Goal: Information Seeking & Learning: Understand process/instructions

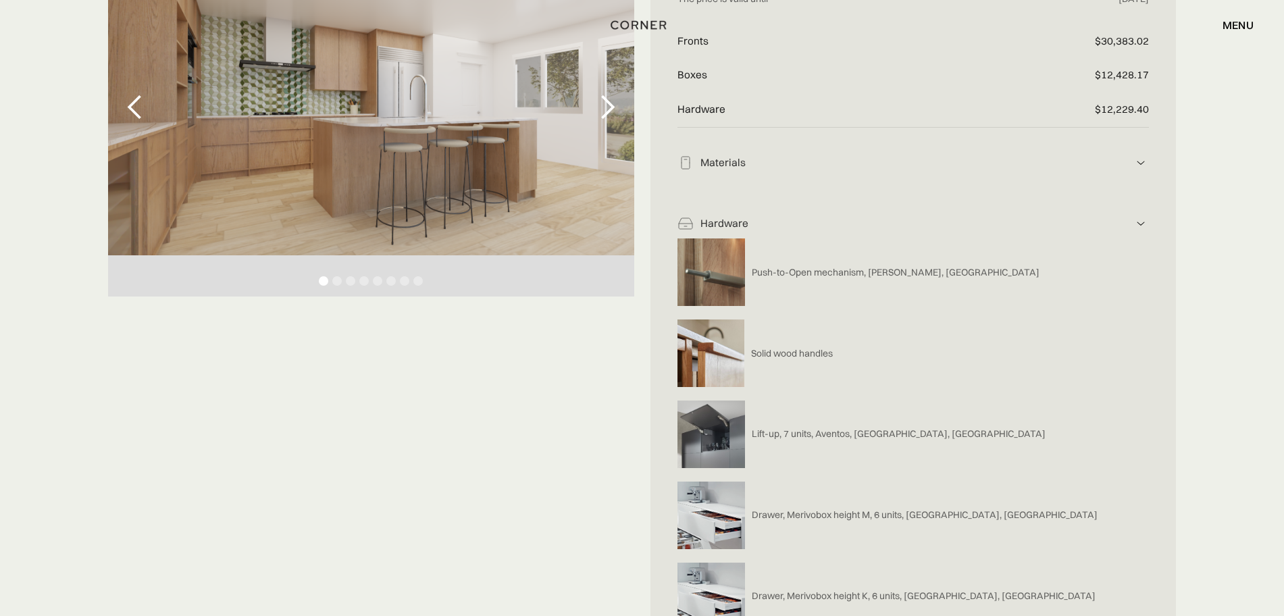
scroll to position [253, 0]
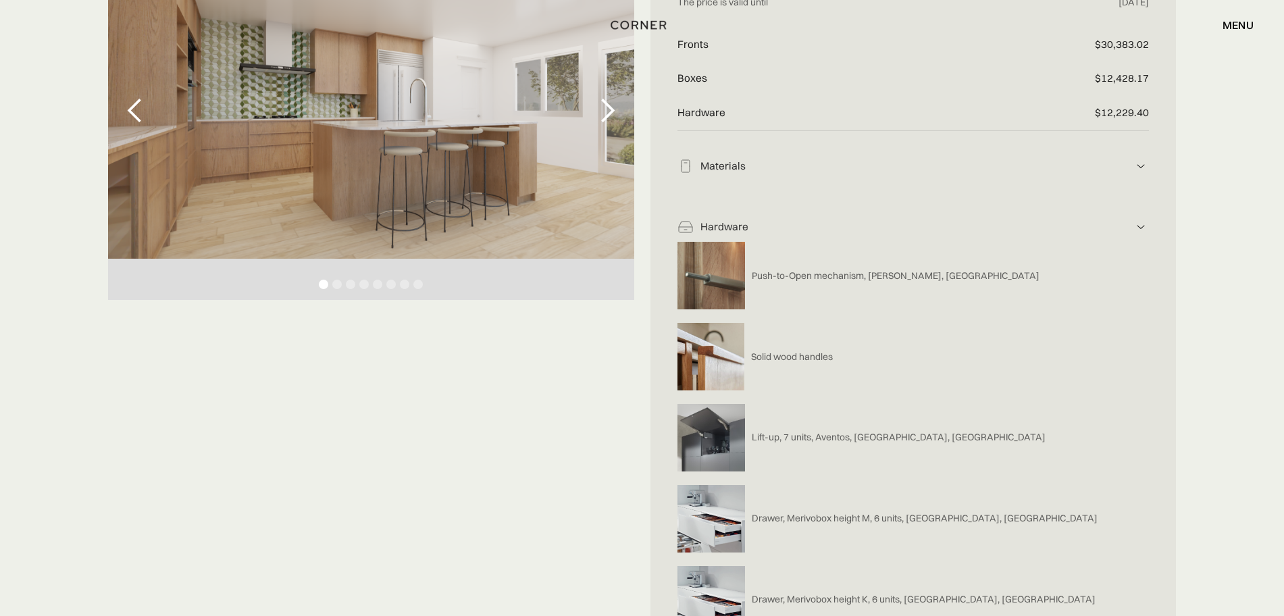
click at [1026, 230] on img at bounding box center [1140, 227] width 16 height 16
click at [1026, 225] on img at bounding box center [1140, 227] width 16 height 16
click at [1026, 169] on img at bounding box center [1140, 166] width 16 height 16
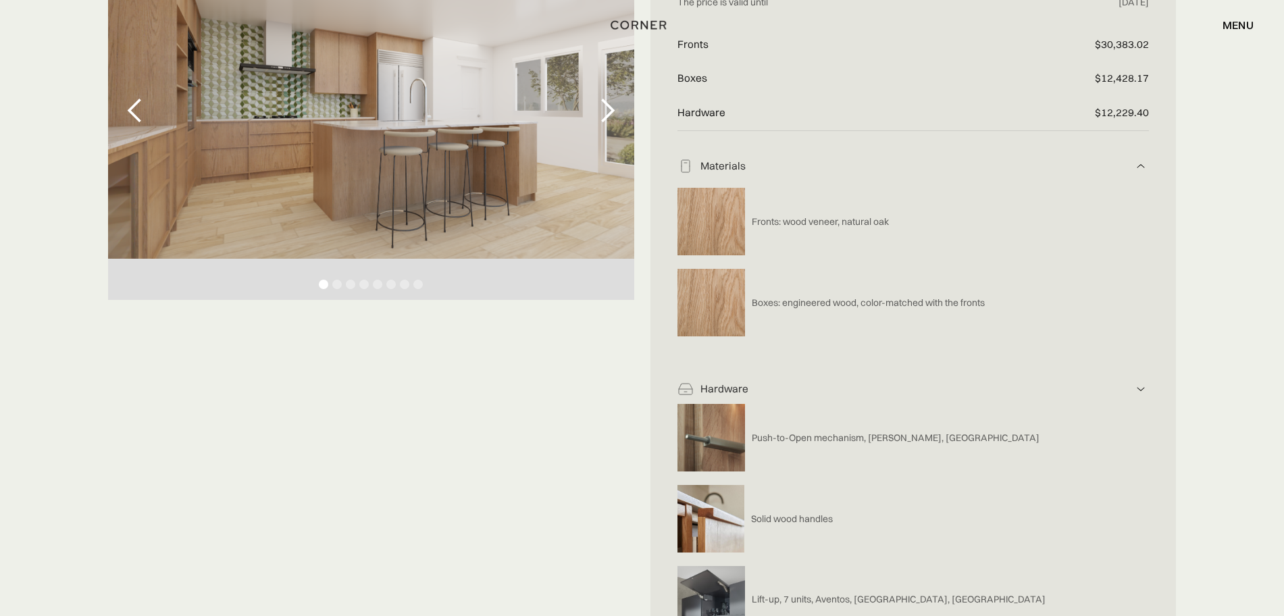
click at [1026, 164] on img at bounding box center [1140, 166] width 16 height 16
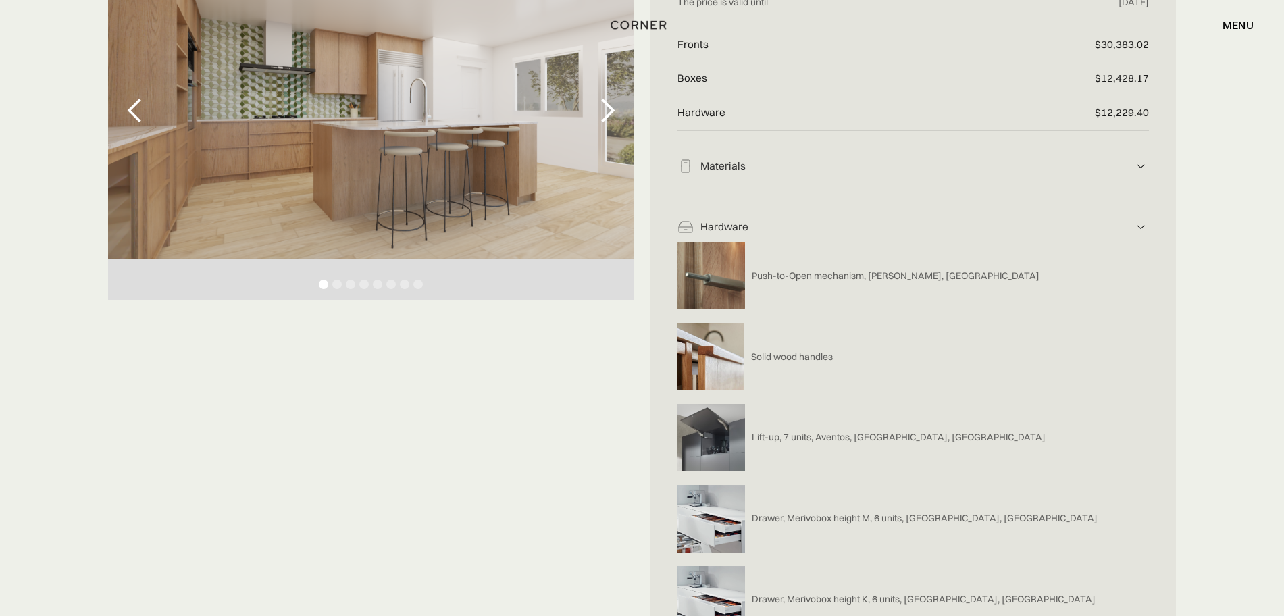
scroll to position [0, 0]
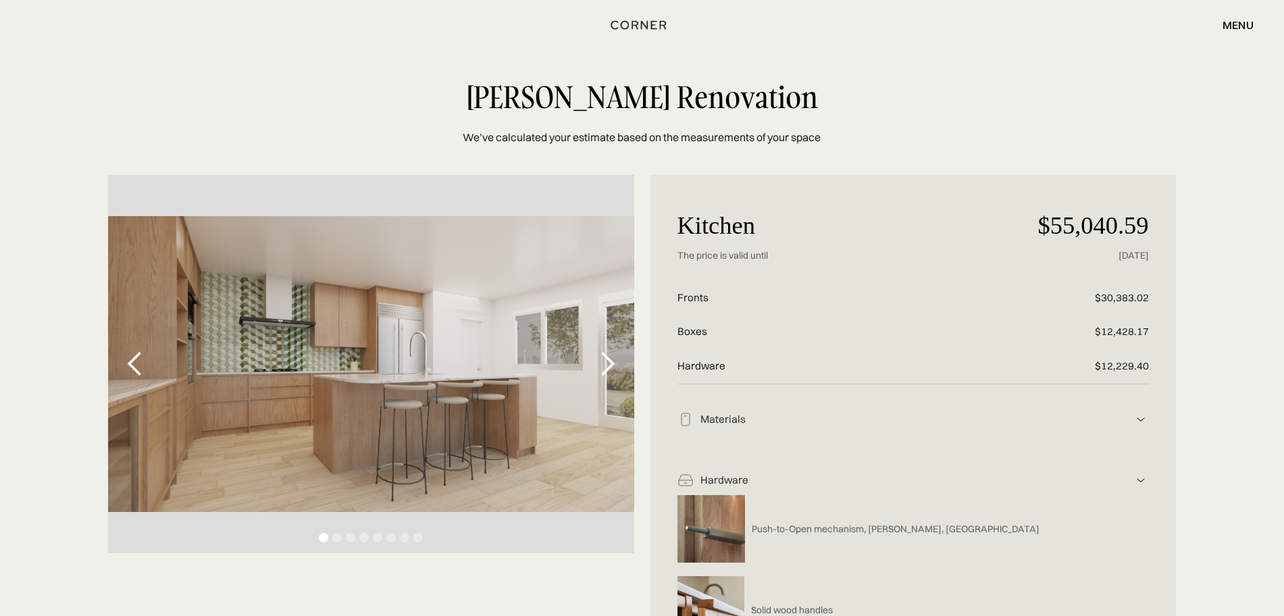
click at [1026, 469] on img at bounding box center [1140, 480] width 16 height 16
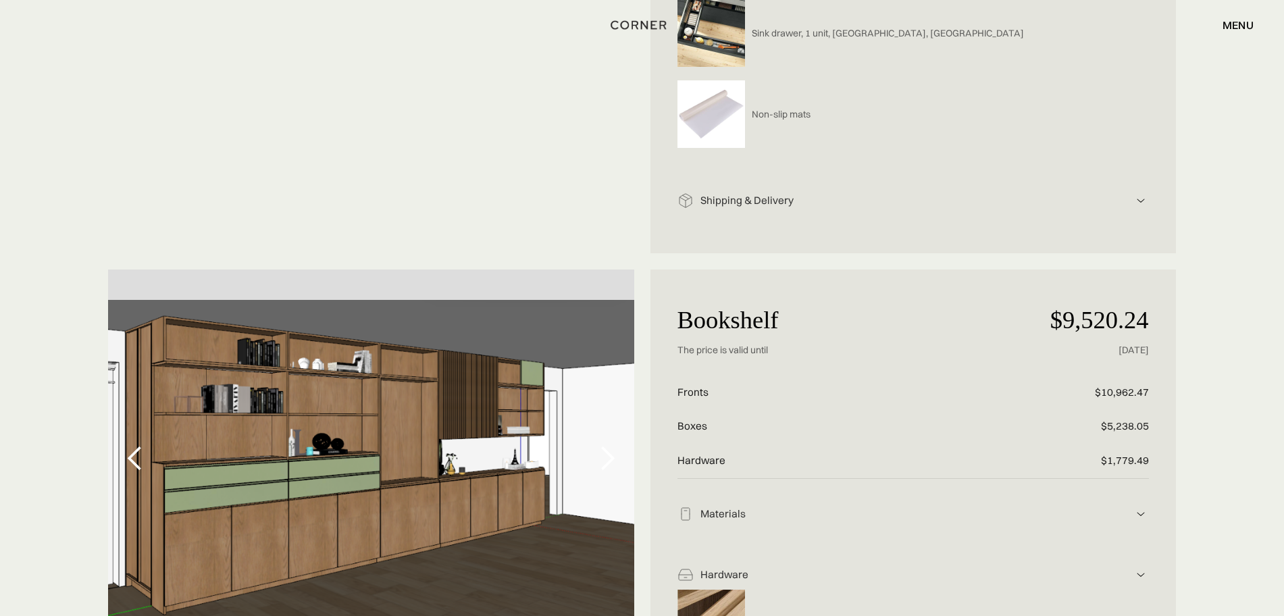
scroll to position [2110, 0]
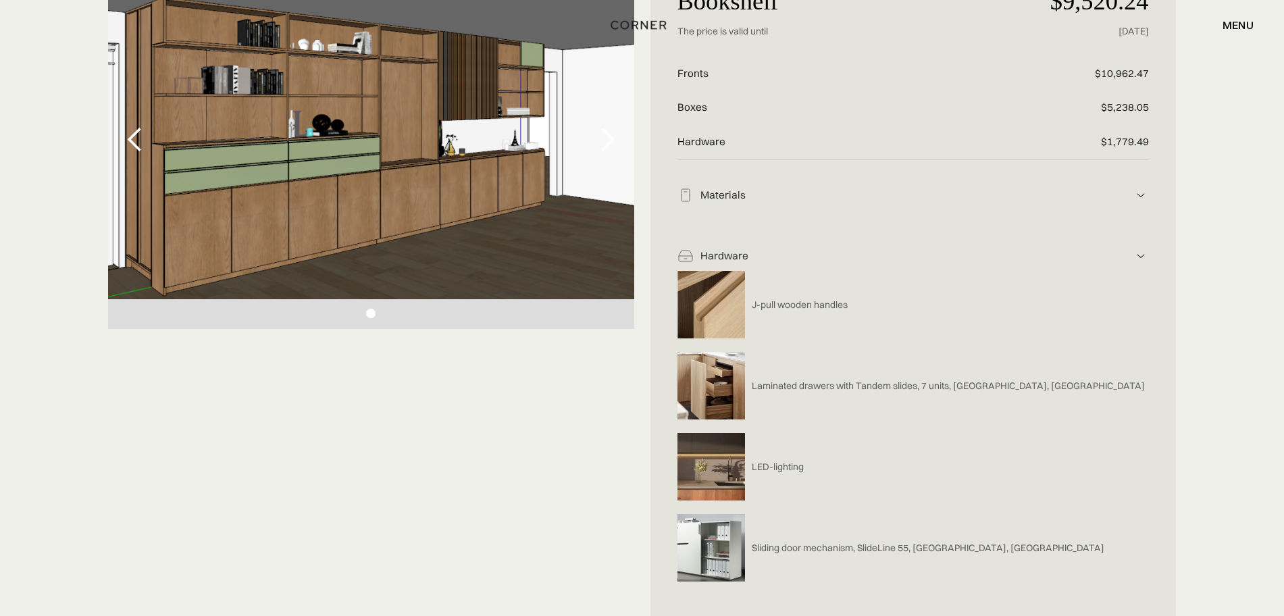
click at [1026, 197] on img at bounding box center [1140, 195] width 16 height 16
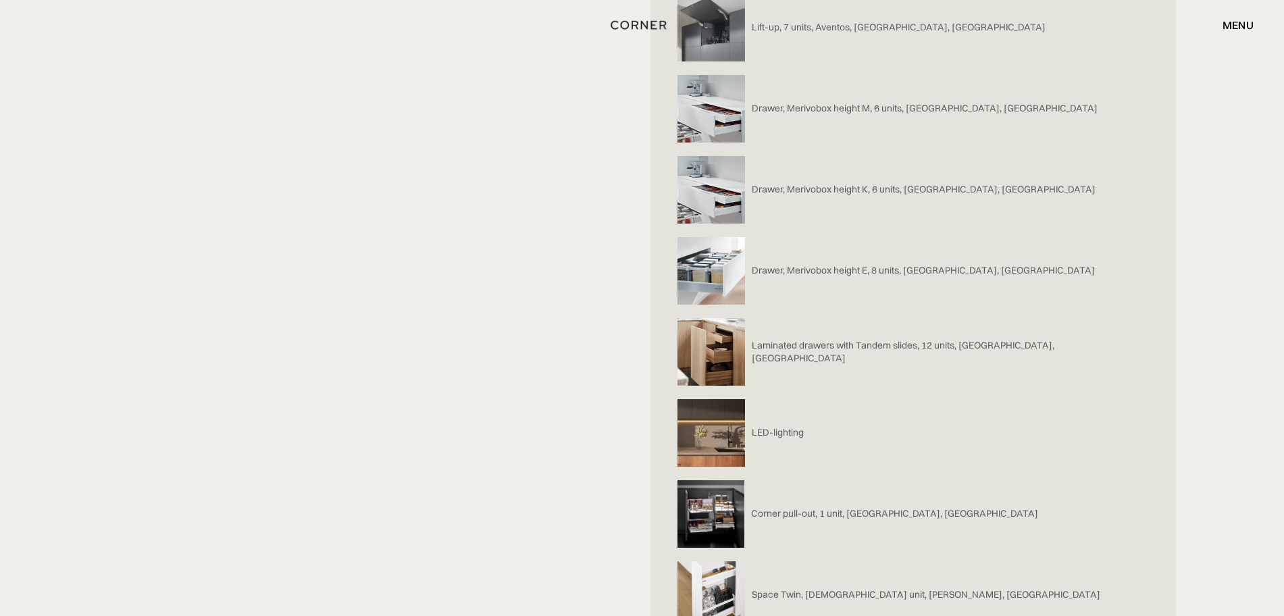
scroll to position [675, 0]
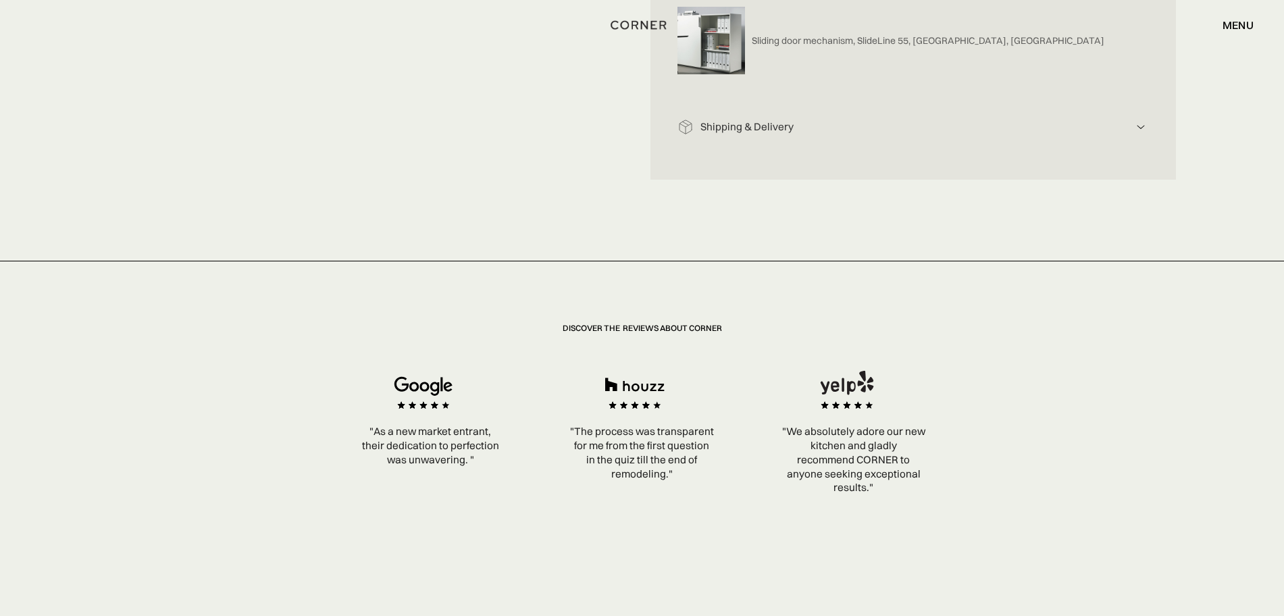
scroll to position [2279, 0]
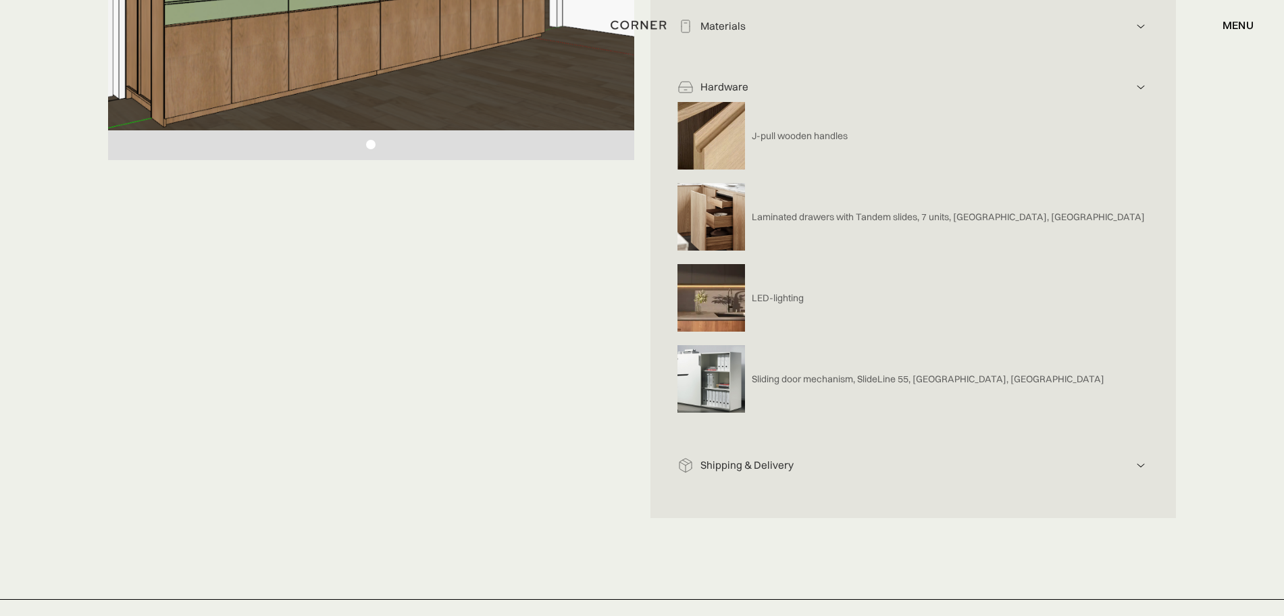
click at [1142, 473] on div "Shipping & Delivery The displayed price does not cover shipping and delivery. T…" at bounding box center [912, 460] width 471 height 61
click at [1144, 465] on img at bounding box center [1140, 465] width 16 height 16
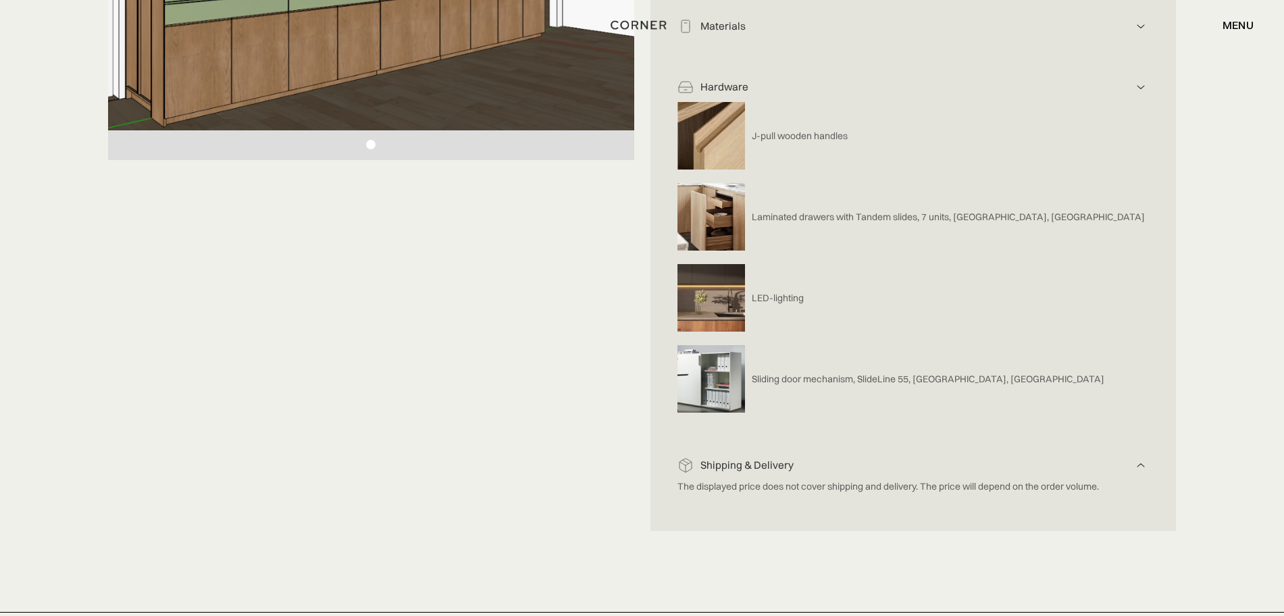
click at [1144, 465] on img at bounding box center [1140, 465] width 16 height 16
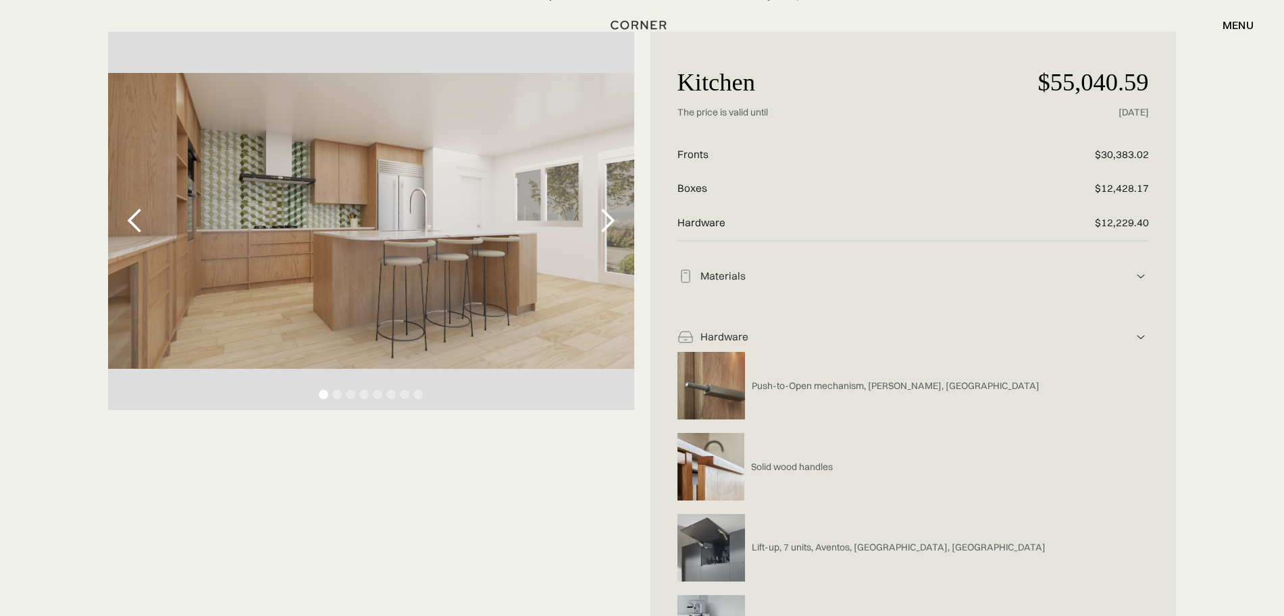
scroll to position [0, 0]
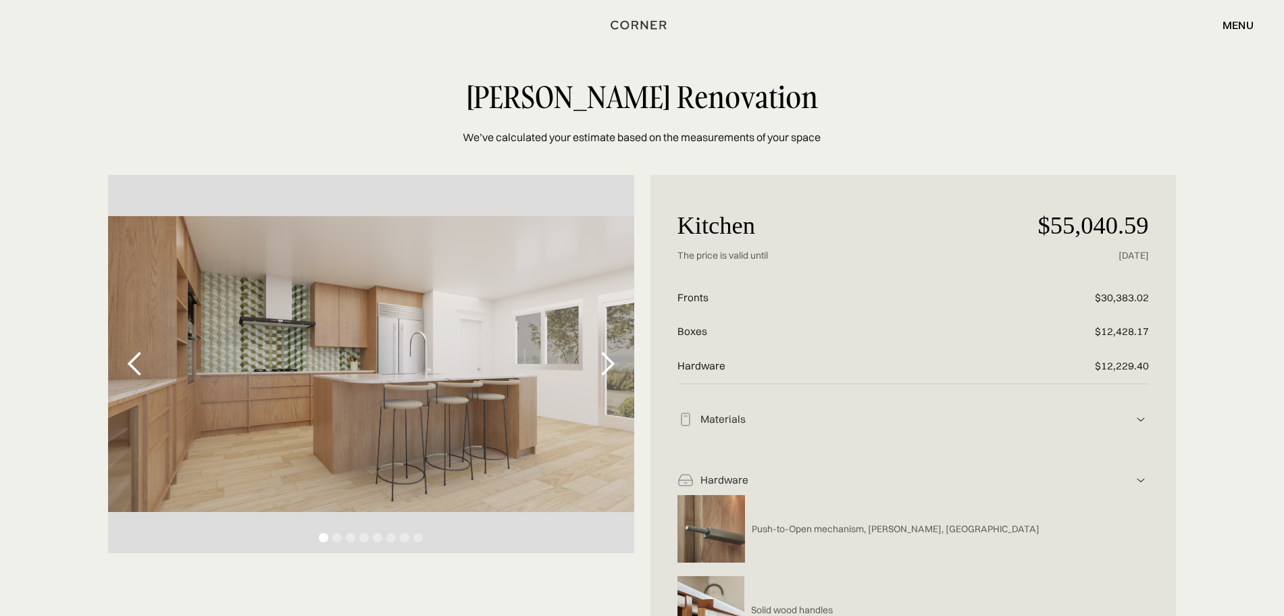
click at [607, 365] on div "next slide" at bounding box center [607, 363] width 27 height 27
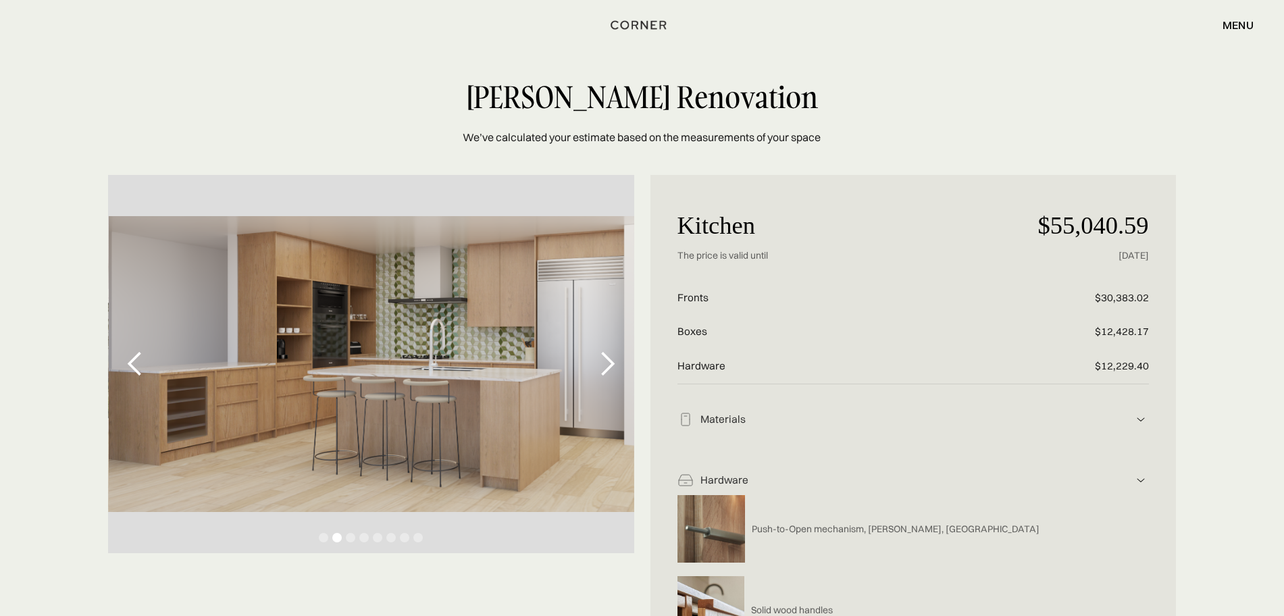
click at [604, 365] on div "next slide" at bounding box center [607, 363] width 27 height 27
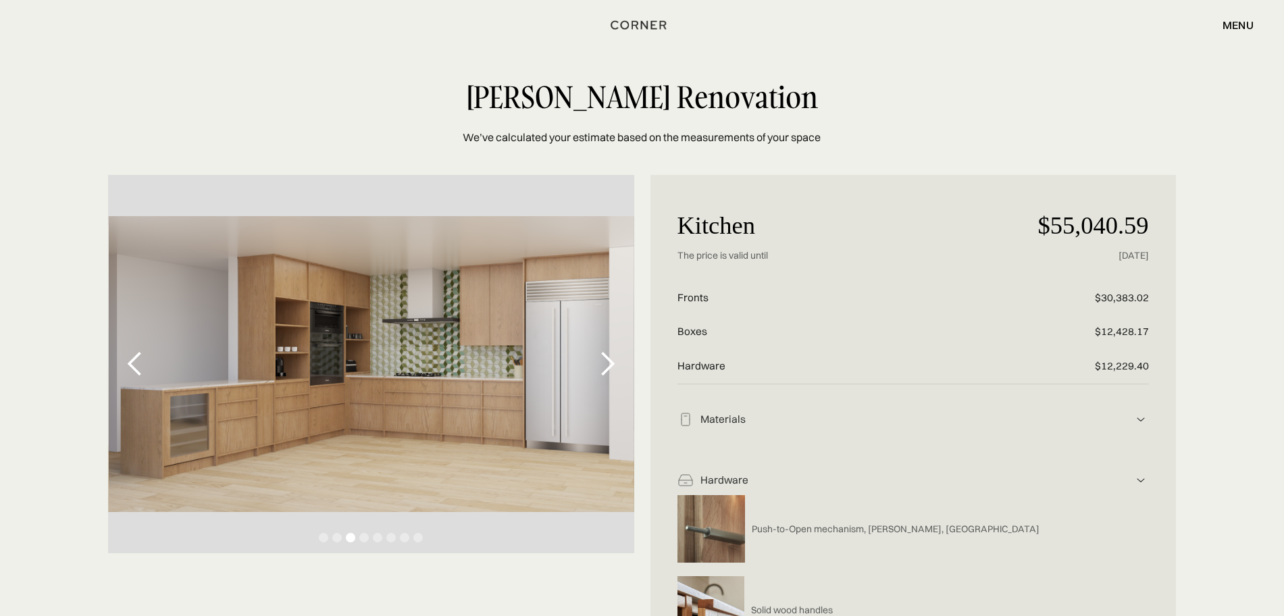
click at [604, 365] on div "next slide" at bounding box center [607, 363] width 27 height 27
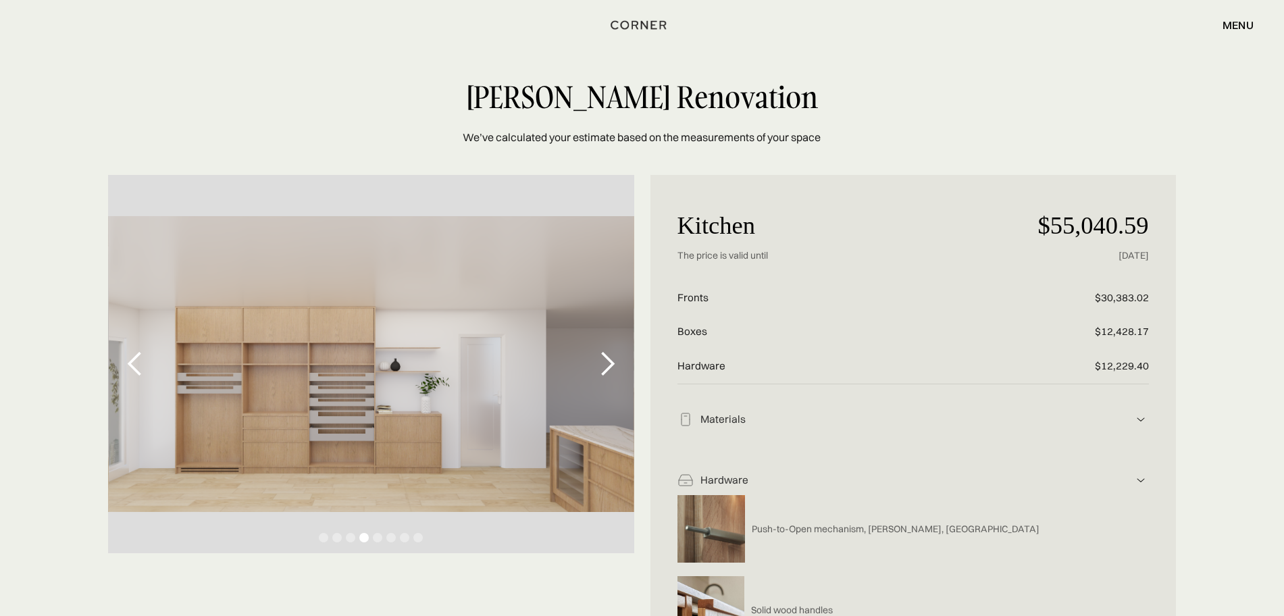
click at [604, 365] on div "next slide" at bounding box center [607, 363] width 27 height 27
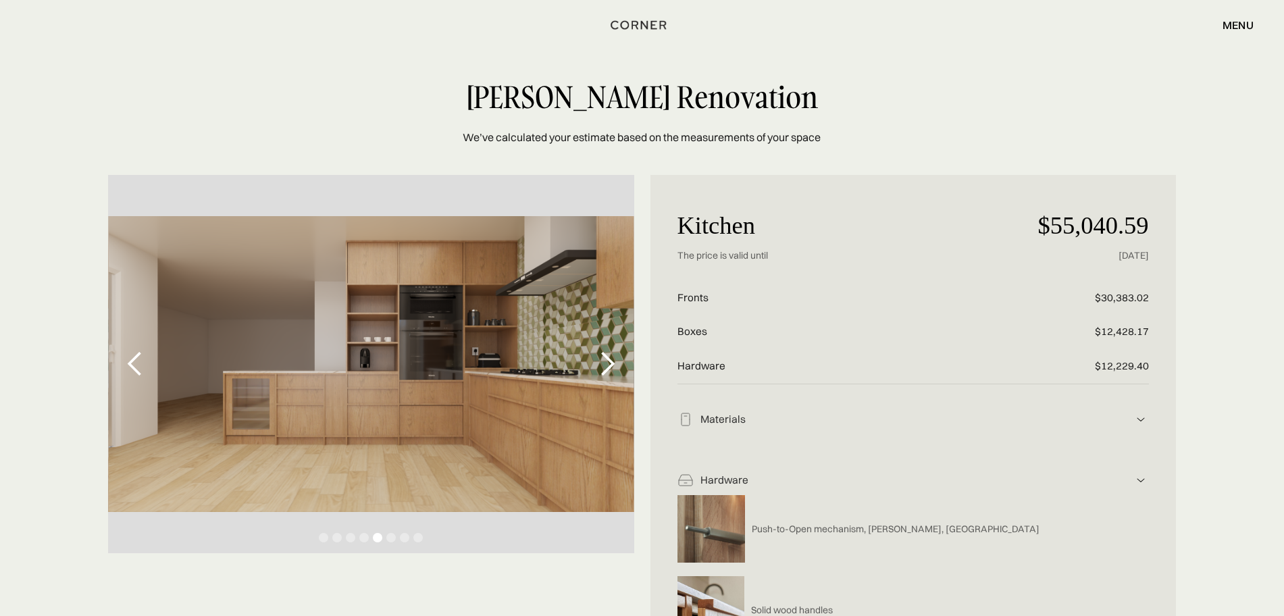
click at [604, 365] on div "next slide" at bounding box center [607, 363] width 27 height 27
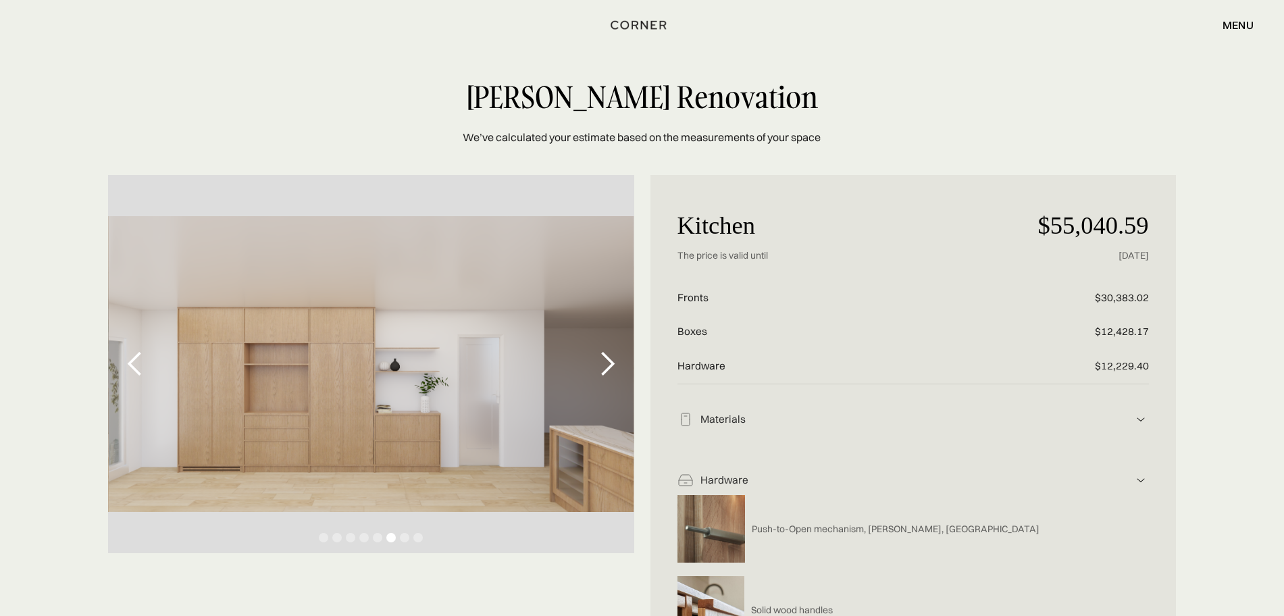
click at [598, 356] on div "next slide" at bounding box center [607, 363] width 27 height 27
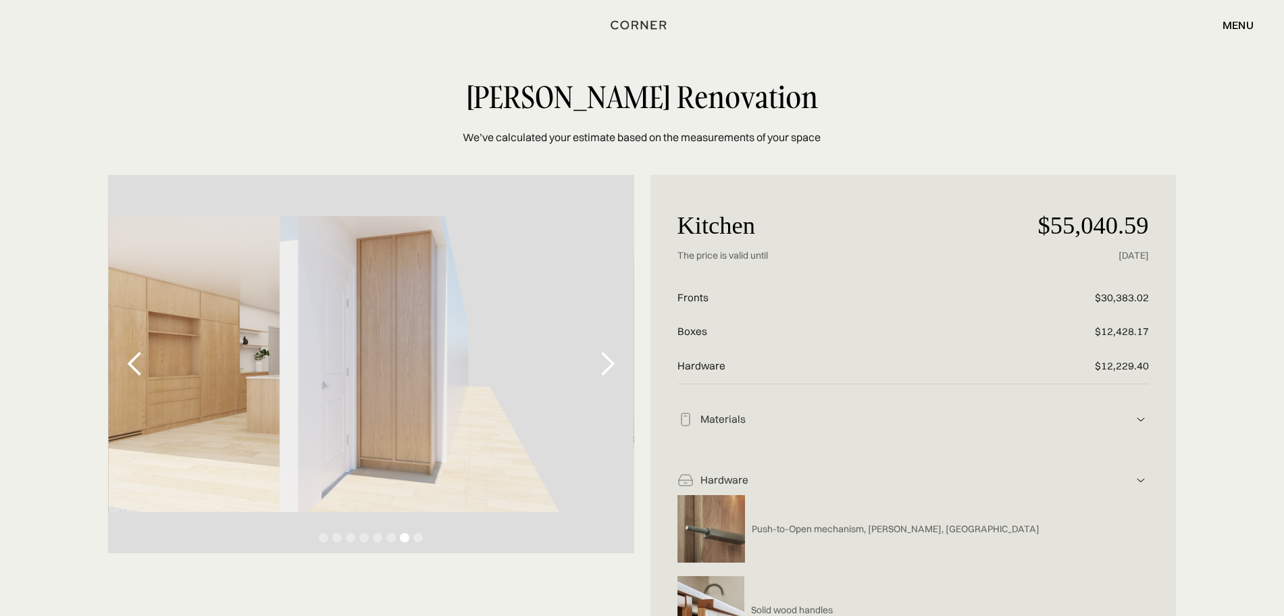
click at [617, 367] on div "next slide" at bounding box center [607, 363] width 27 height 27
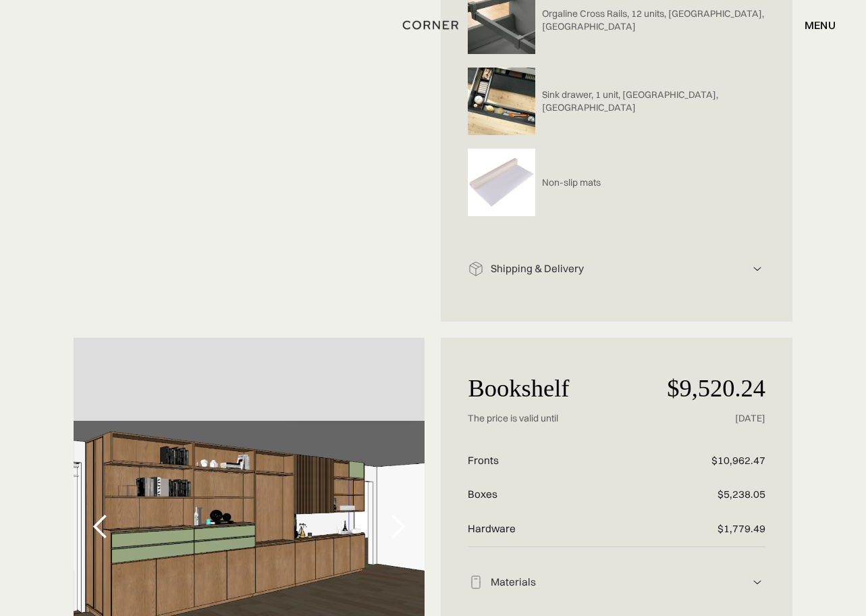
scroll to position [1724, 0]
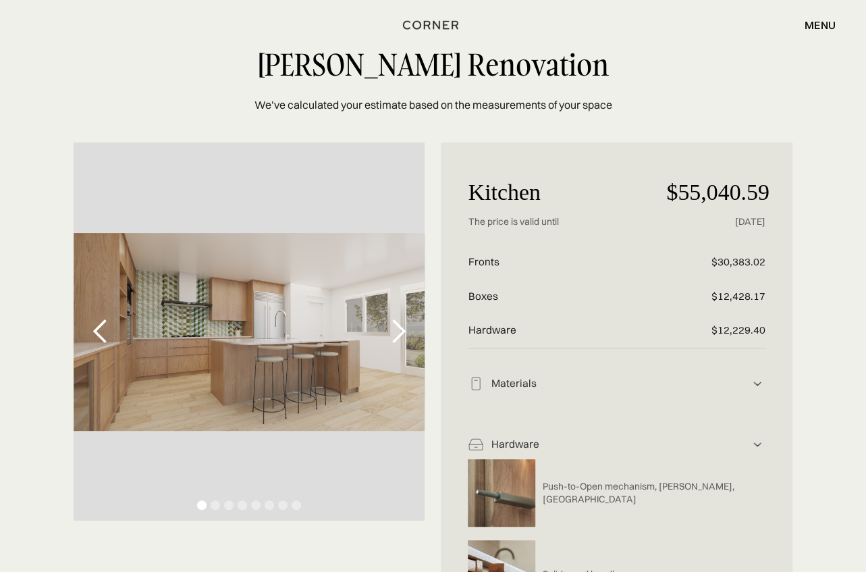
scroll to position [84, 0]
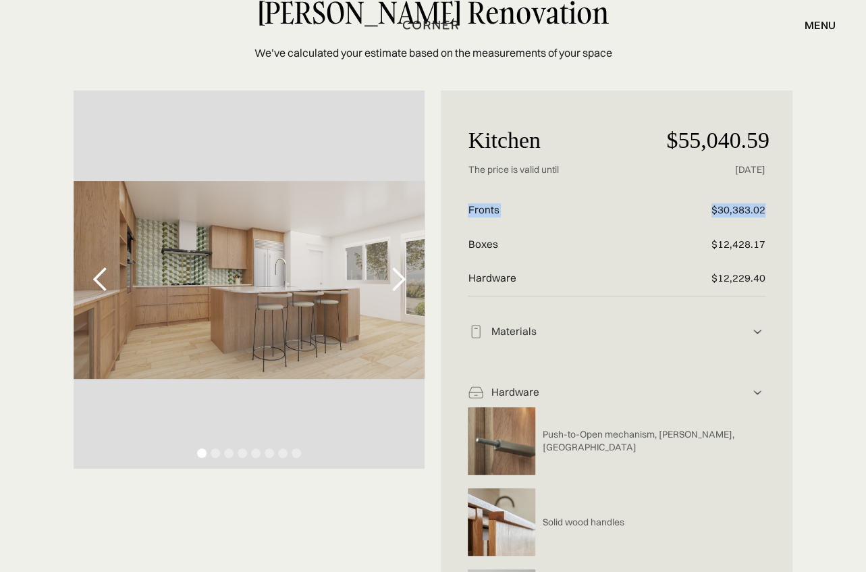
drag, startPoint x: 467, startPoint y: 209, endPoint x: 800, endPoint y: 213, distance: 332.9
drag, startPoint x: 461, startPoint y: 242, endPoint x: 789, endPoint y: 244, distance: 328.2
drag, startPoint x: 465, startPoint y: 280, endPoint x: 806, endPoint y: 286, distance: 340.4
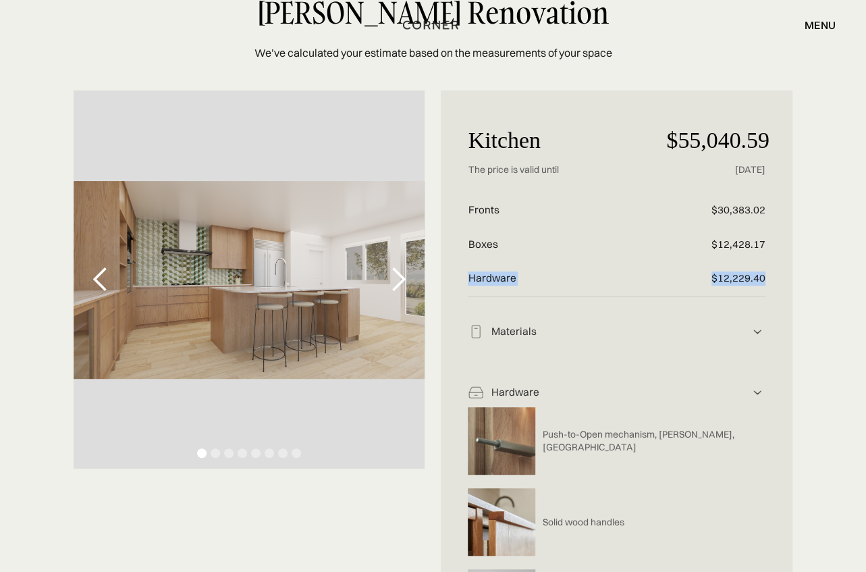
click at [762, 390] on img at bounding box center [758, 392] width 16 height 16
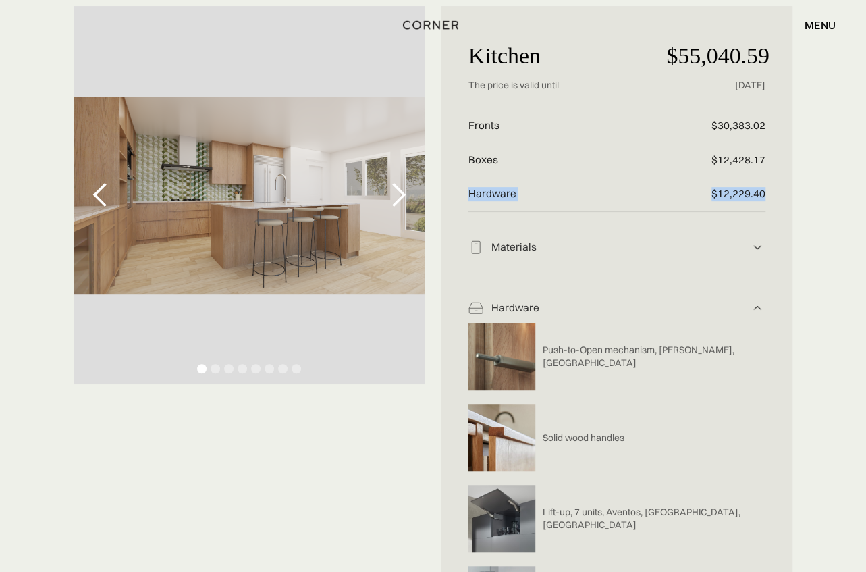
click at [394, 189] on div "next slide" at bounding box center [397, 195] width 27 height 27
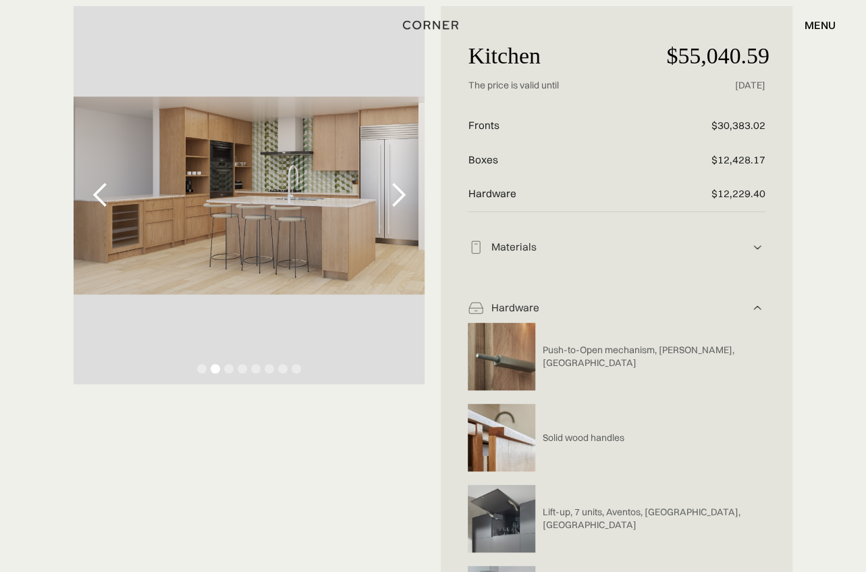
click at [762, 248] on img at bounding box center [758, 247] width 16 height 16
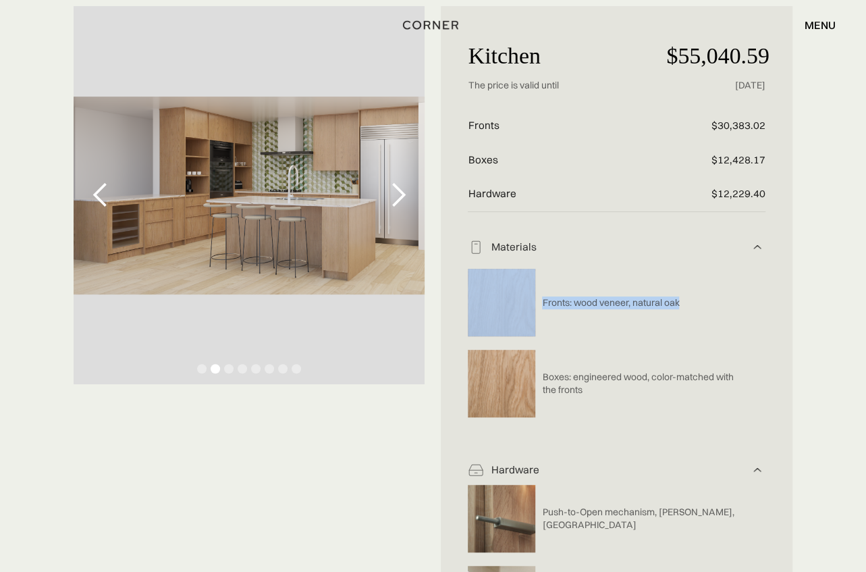
drag, startPoint x: 716, startPoint y: 303, endPoint x: 526, endPoint y: 298, distance: 189.8
click at [526, 298] on div "Fronts: wood veneer, natural oak" at bounding box center [606, 302] width 277 height 81
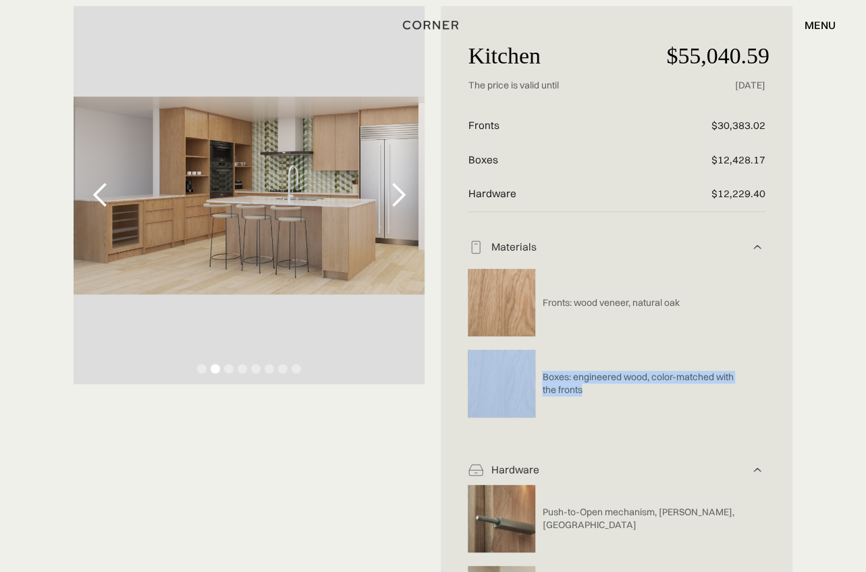
drag, startPoint x: 635, startPoint y: 400, endPoint x: 523, endPoint y: 371, distance: 115.8
click at [523, 371] on div "Boxes: engineered wood, color-matched with the fronts" at bounding box center [606, 383] width 277 height 81
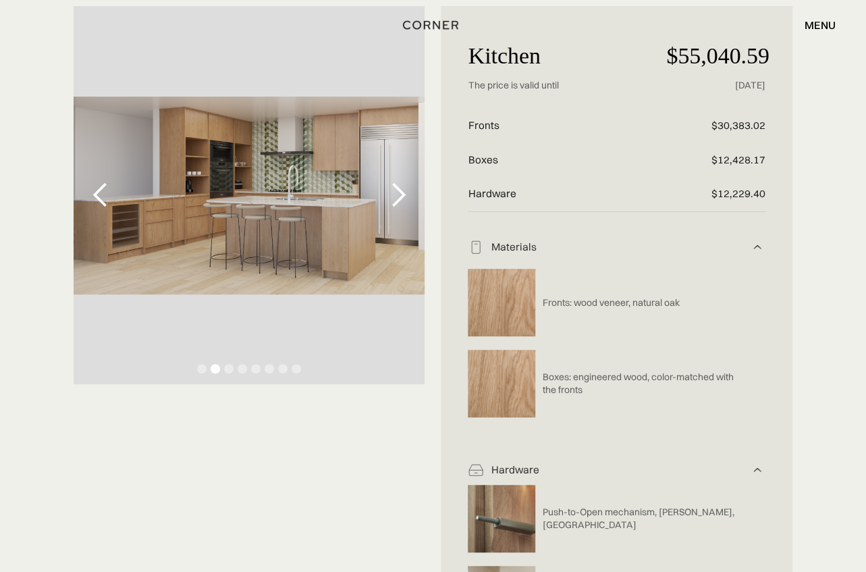
click at [723, 315] on div "Fronts: wood veneer, natural oak" at bounding box center [606, 302] width 277 height 81
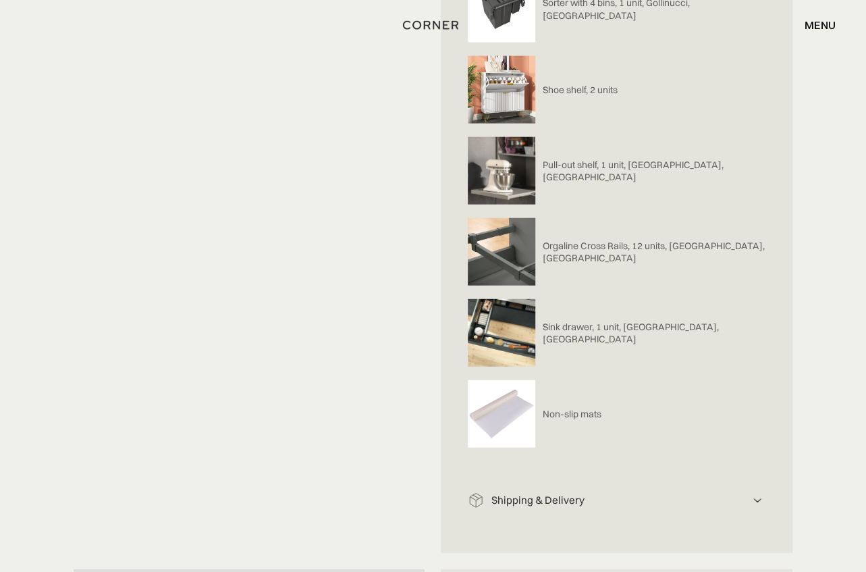
scroll to position [1688, 0]
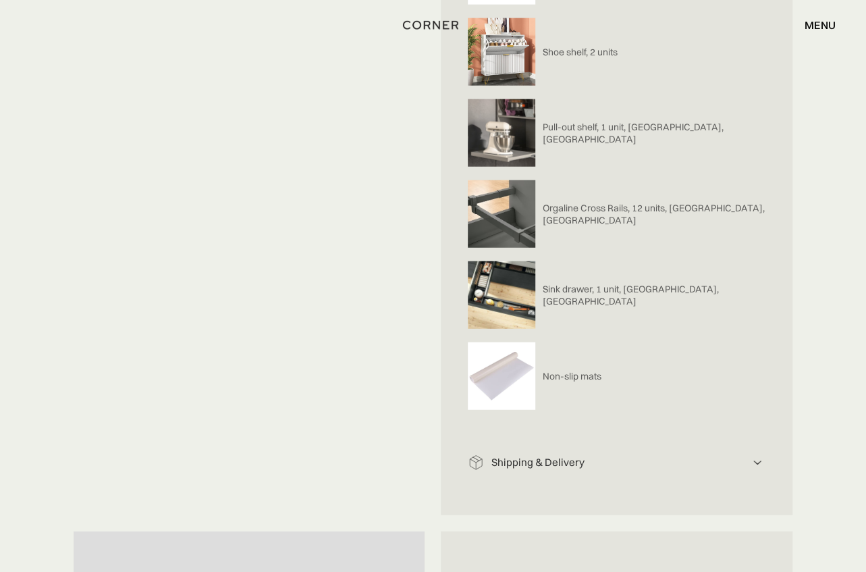
click at [758, 463] on img at bounding box center [758, 462] width 16 height 16
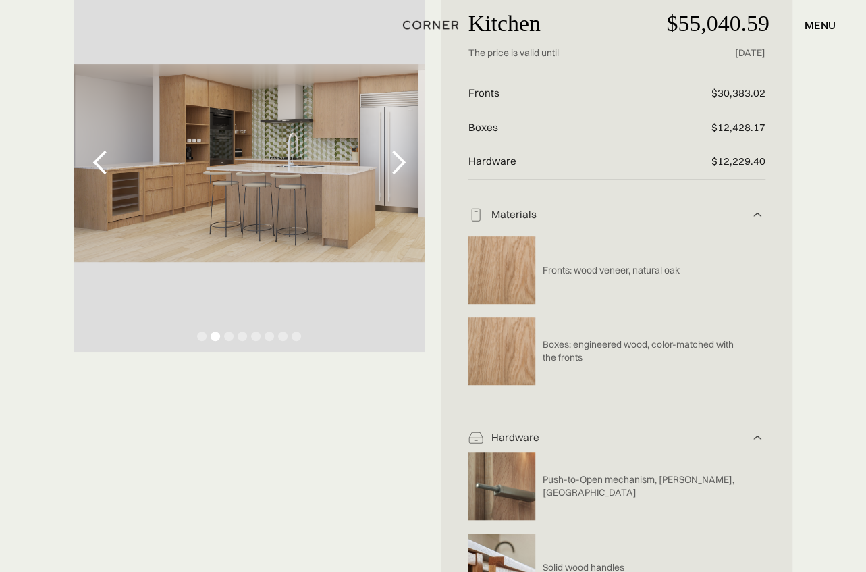
scroll to position [169, 0]
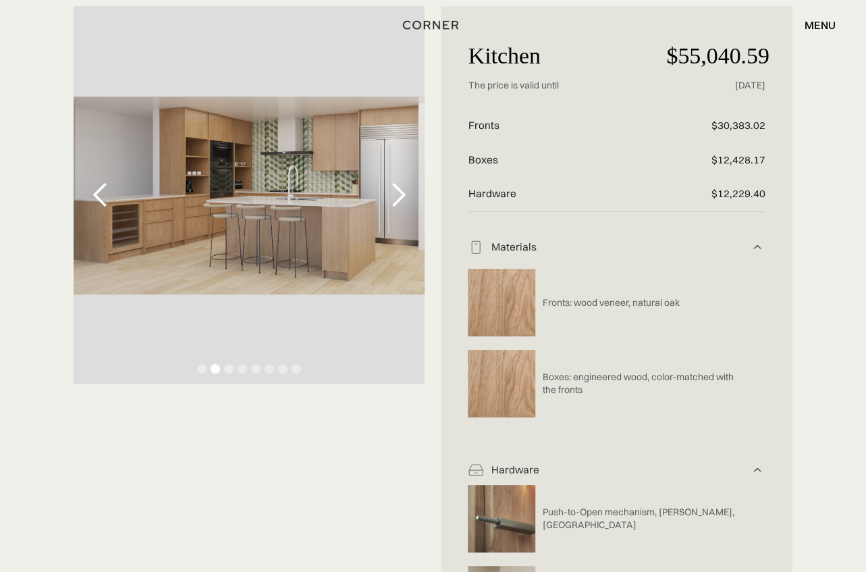
click at [400, 202] on div "next slide" at bounding box center [397, 195] width 27 height 27
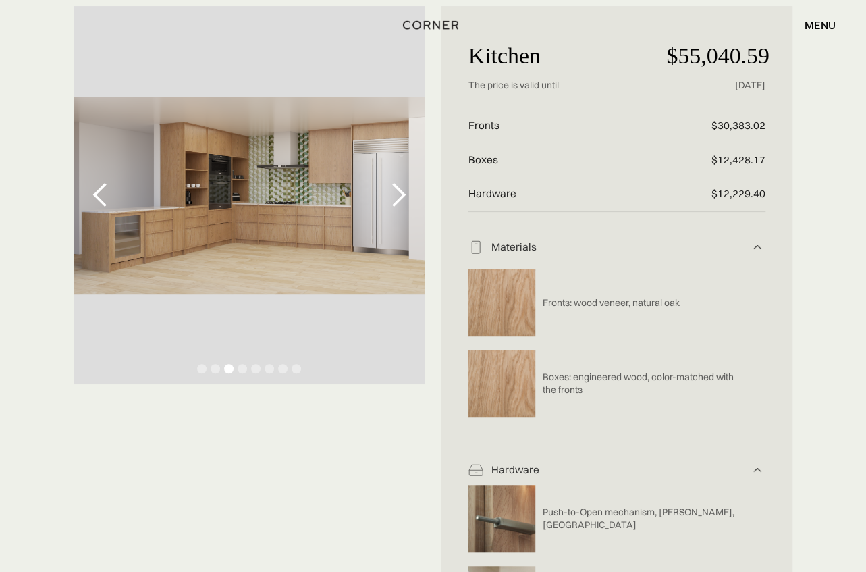
click at [407, 199] on div "next slide" at bounding box center [397, 195] width 27 height 27
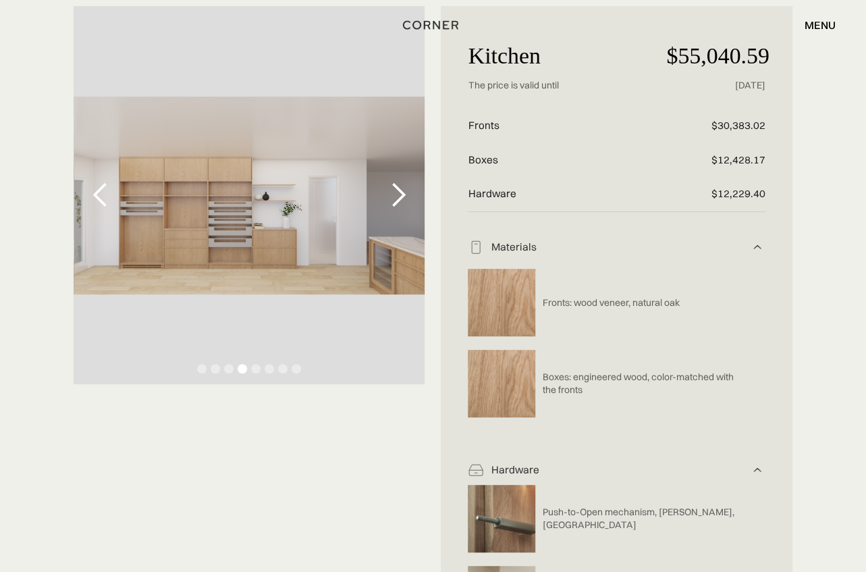
click at [398, 197] on div "next slide" at bounding box center [397, 195] width 27 height 27
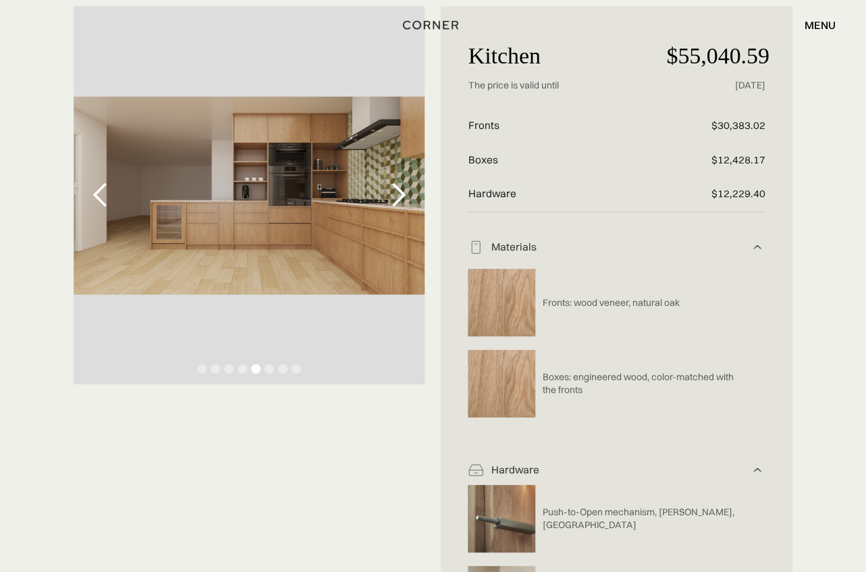
click at [398, 197] on div "next slide" at bounding box center [397, 195] width 27 height 27
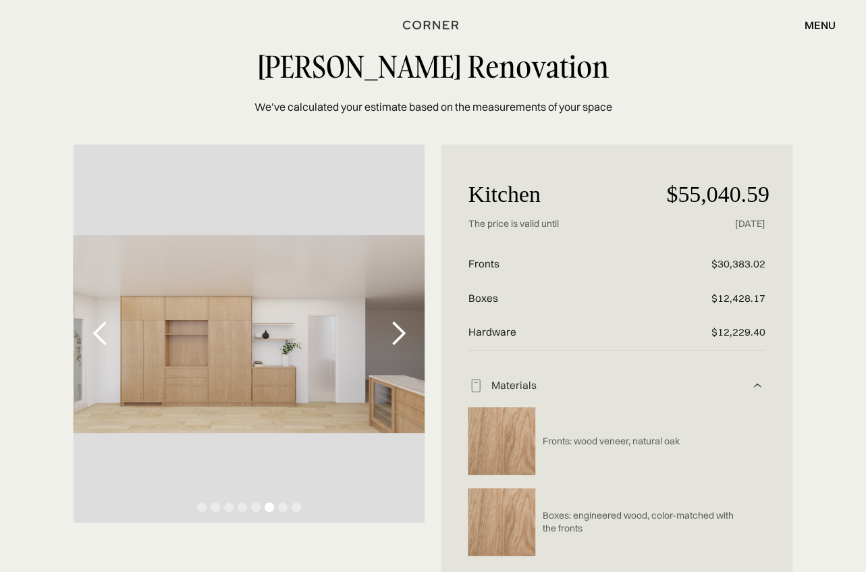
scroll to position [84, 0]
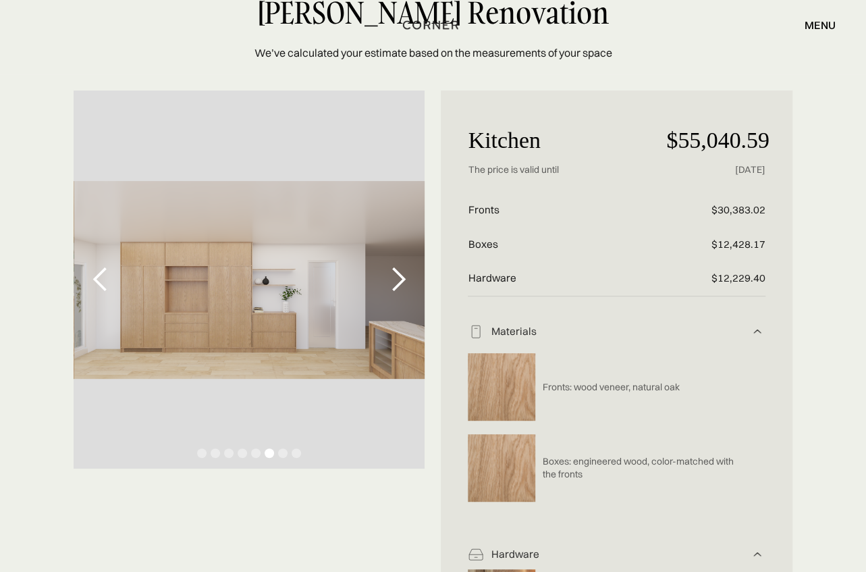
click at [92, 284] on div "previous slide" at bounding box center [100, 279] width 27 height 27
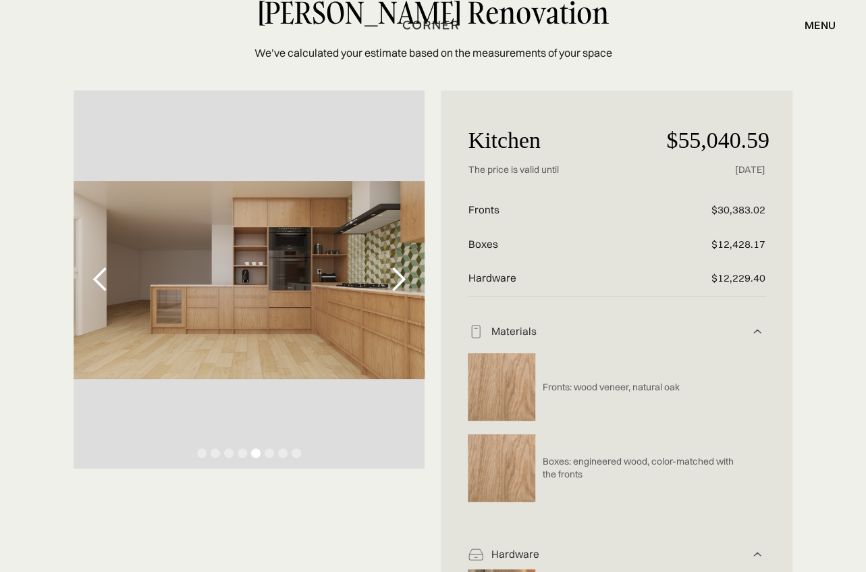
click at [90, 284] on div "previous slide" at bounding box center [100, 279] width 27 height 27
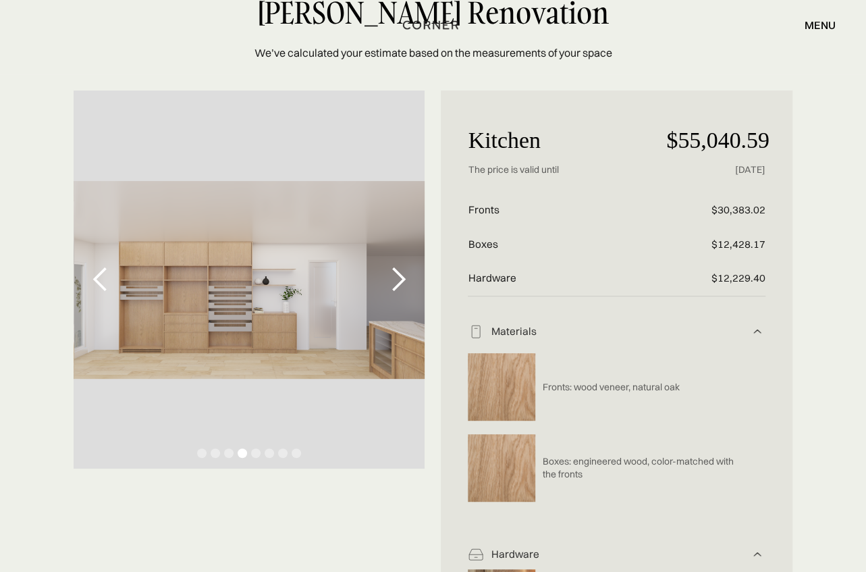
click at [90, 284] on div "previous slide" at bounding box center [100, 279] width 27 height 27
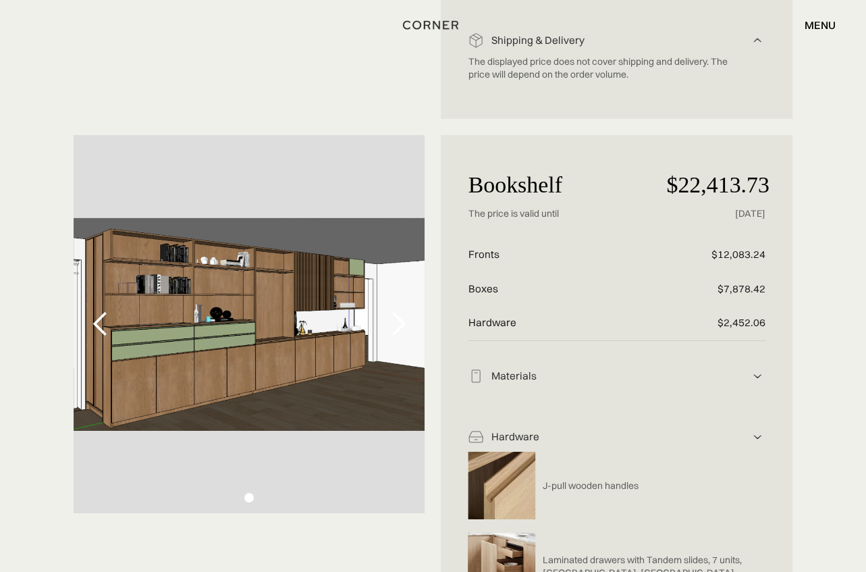
scroll to position [2195, 0]
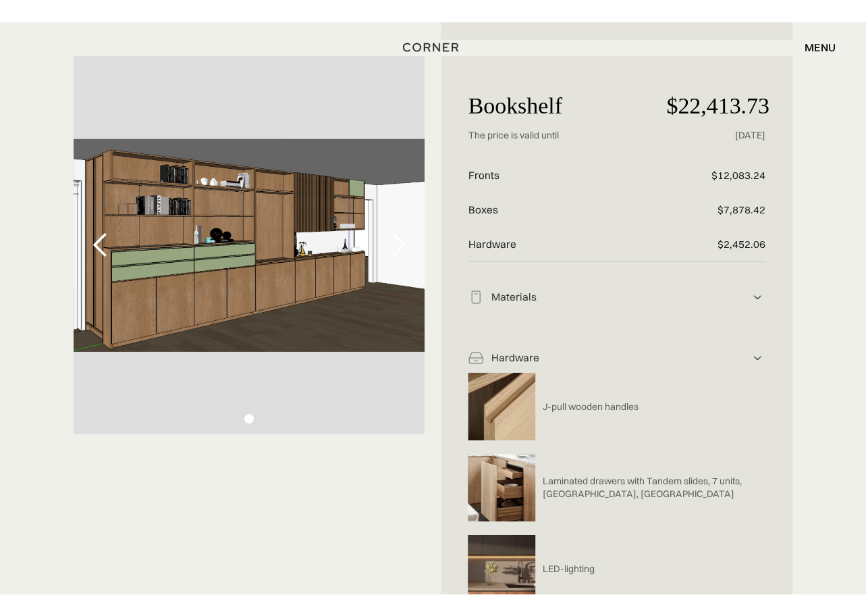
scroll to position [2026, 0]
